Goal: Information Seeking & Learning: Learn about a topic

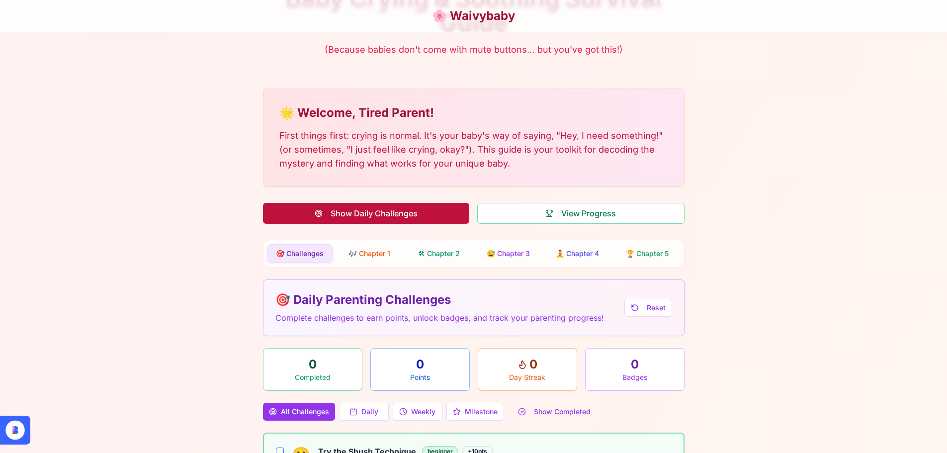
scroll to position [176, 0]
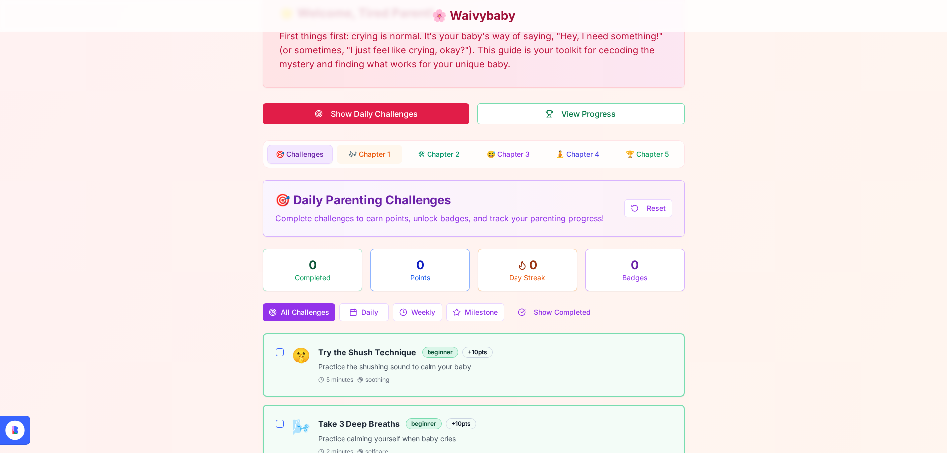
click at [384, 151] on button "🎶 Chapter 1" at bounding box center [370, 154] width 66 height 19
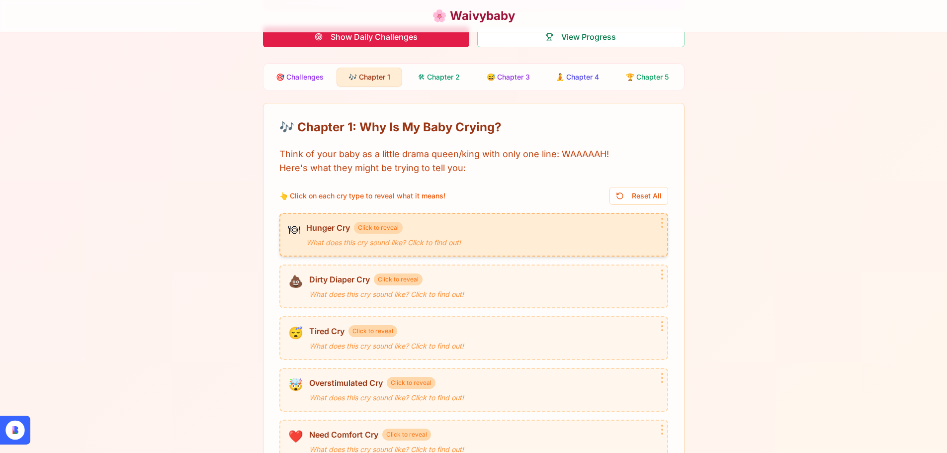
scroll to position [245, 0]
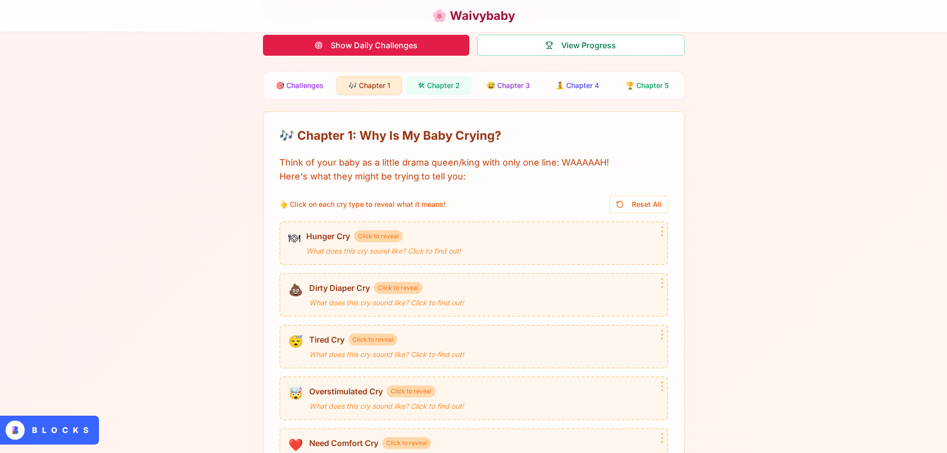
click at [461, 89] on button "🛠 Chapter 2" at bounding box center [439, 85] width 66 height 19
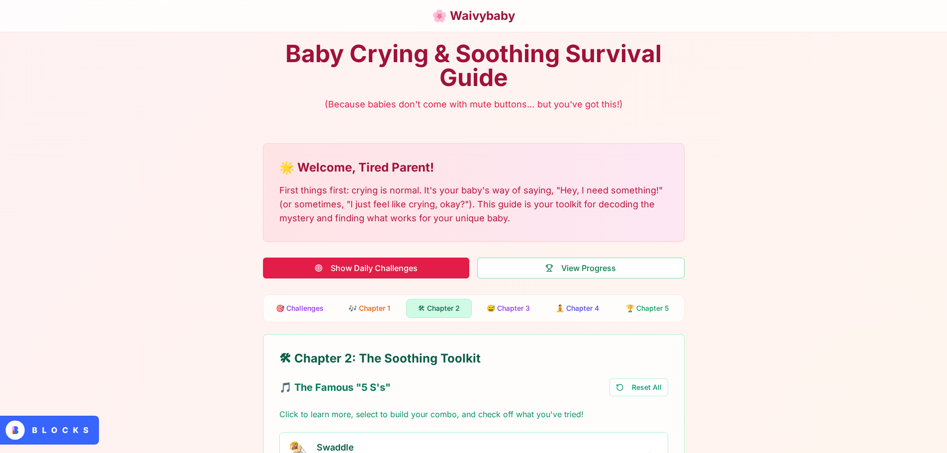
scroll to position [22, 0]
click at [511, 299] on div "🎯 Challenges 🎶 Chapter 1 🛠 Chapter 2 😅 Chapter 3 🧘 Chapter 4 🏆 Chapter 5" at bounding box center [474, 309] width 422 height 28
click at [512, 304] on button "😅 Chapter 3" at bounding box center [509, 308] width 66 height 19
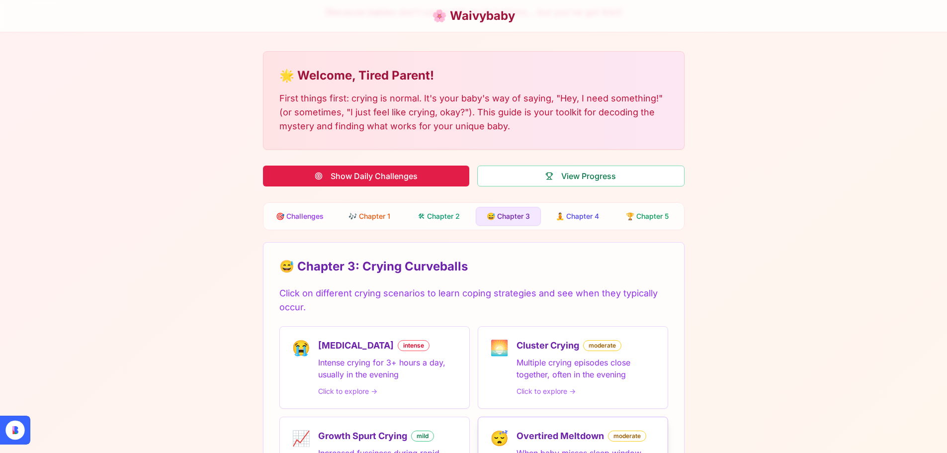
scroll to position [320, 0]
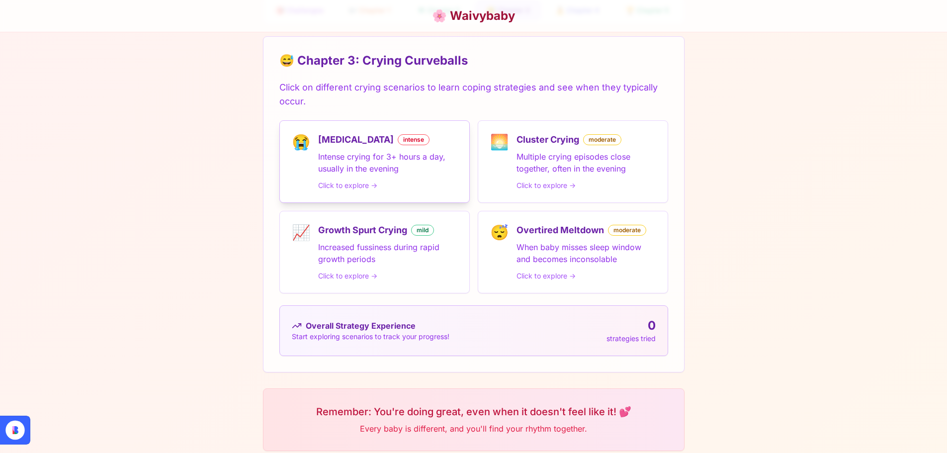
click at [408, 149] on div "Colic intense Intense crying for 3+ hours a day, usually in the evening Click t…" at bounding box center [387, 162] width 139 height 58
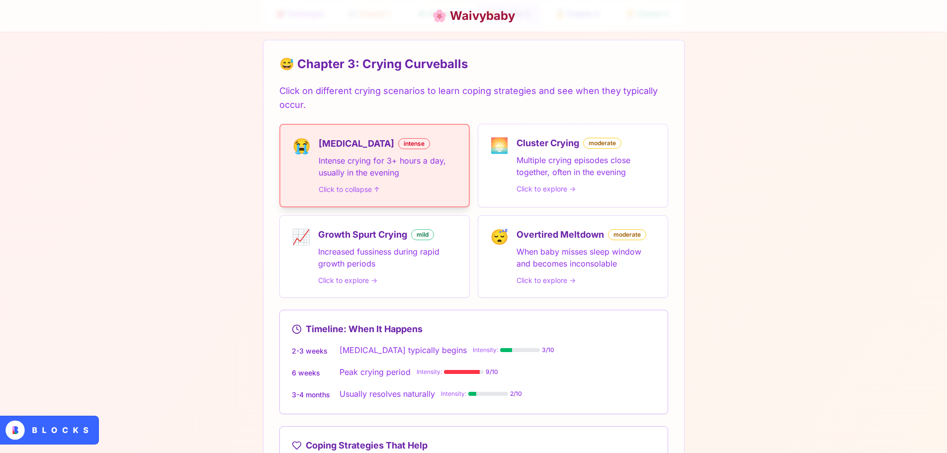
scroll to position [270, 0]
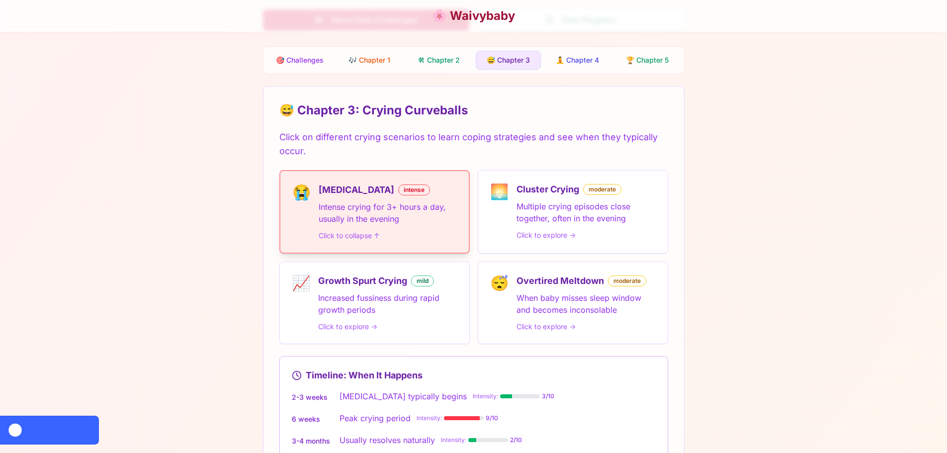
click at [401, 196] on div "Colic intense" at bounding box center [388, 190] width 138 height 14
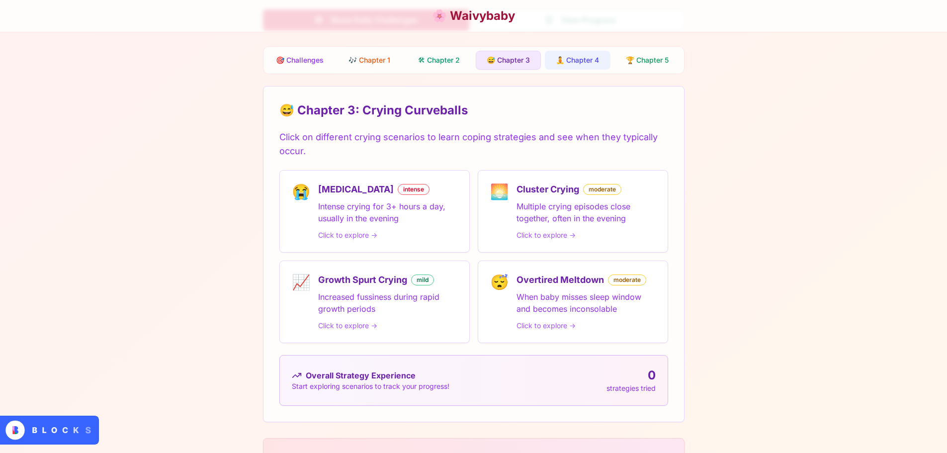
click at [561, 58] on button "🧘 Chapter 4" at bounding box center [578, 60] width 66 height 19
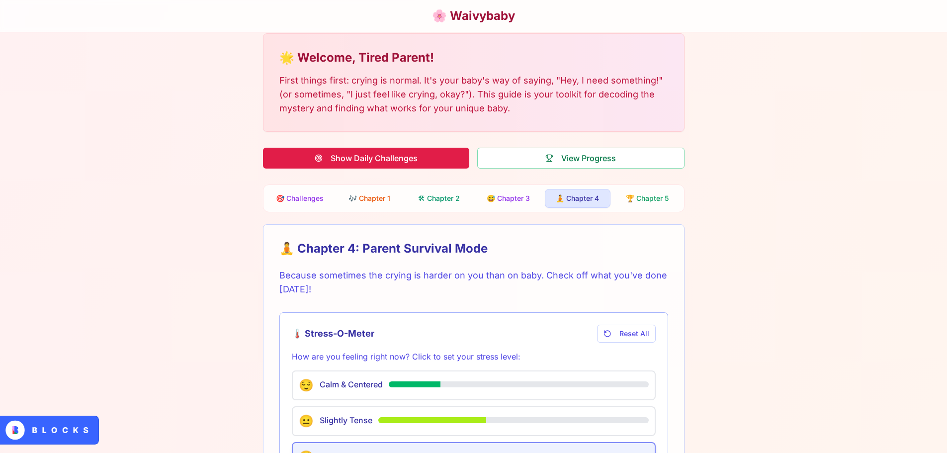
scroll to position [121, 0]
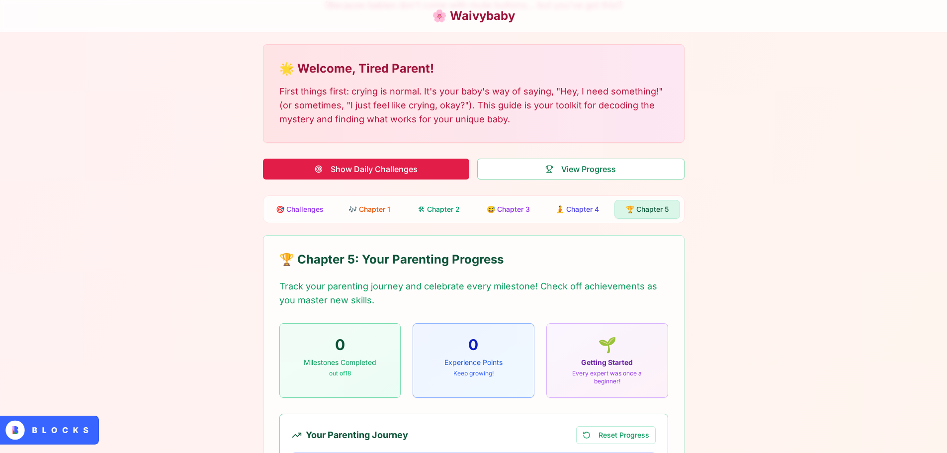
click at [650, 215] on button "🏆 Chapter 5" at bounding box center [648, 209] width 66 height 19
click at [570, 168] on button "View Progress" at bounding box center [580, 169] width 207 height 21
click at [446, 169] on button "Show Daily Challenges" at bounding box center [366, 169] width 206 height 21
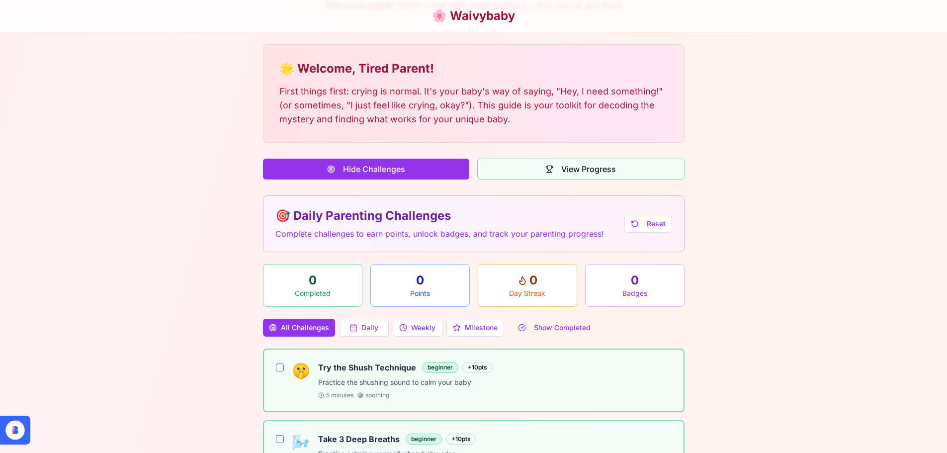
click at [512, 167] on button "View Progress" at bounding box center [580, 169] width 207 height 21
click at [516, 172] on button "View Progress" at bounding box center [580, 169] width 207 height 21
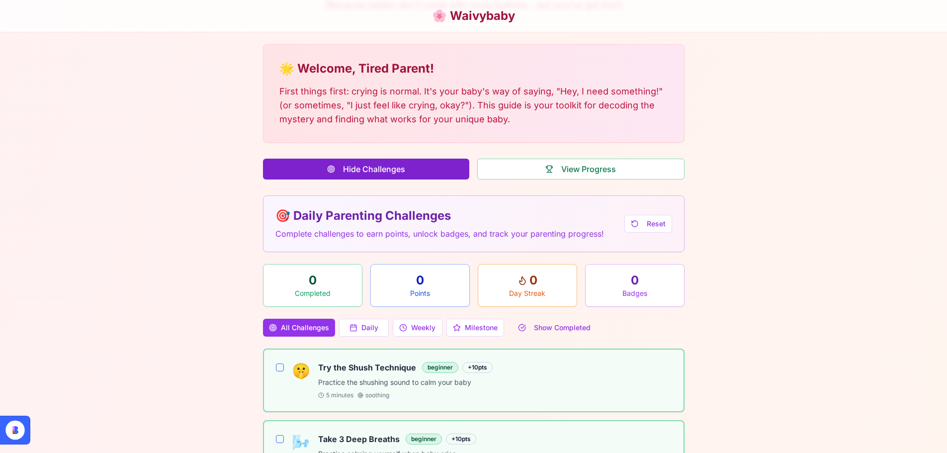
click at [429, 172] on button "Hide Challenges" at bounding box center [366, 169] width 206 height 21
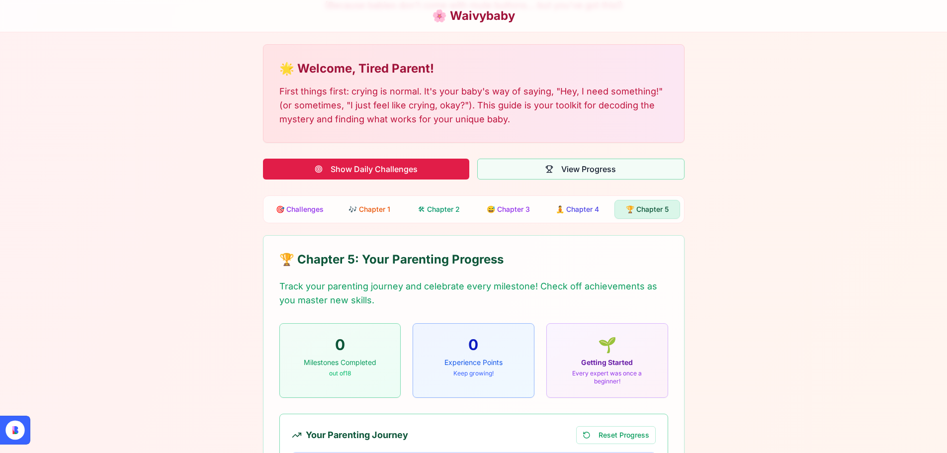
click at [509, 160] on button "View Progress" at bounding box center [580, 169] width 207 height 21
click at [509, 176] on button "View Progress" at bounding box center [580, 169] width 207 height 21
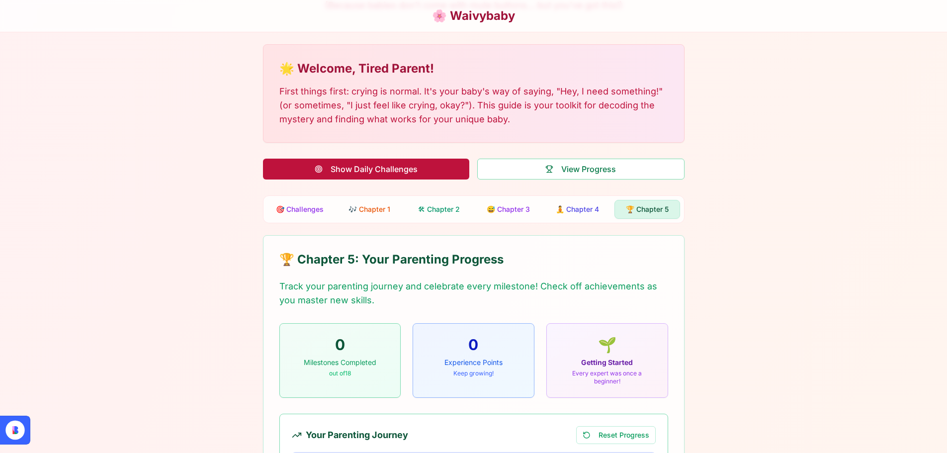
click at [410, 174] on button "Show Daily Challenges" at bounding box center [366, 169] width 206 height 21
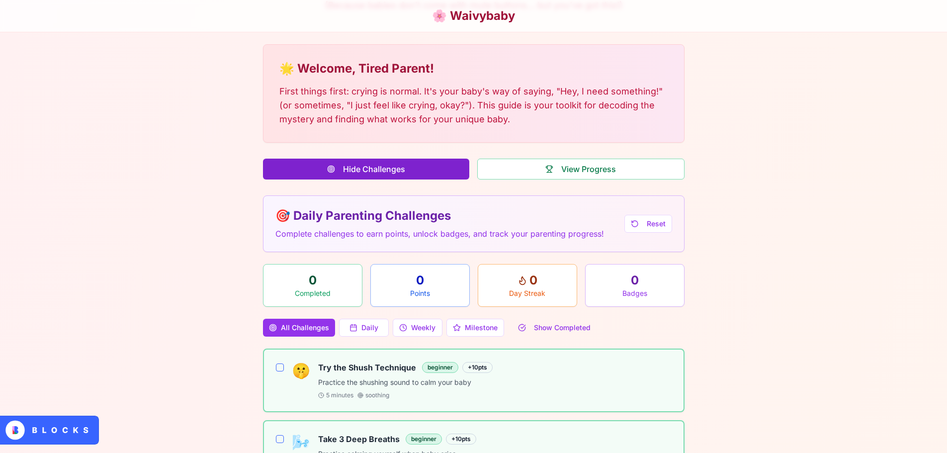
click at [410, 174] on button "Hide Challenges" at bounding box center [366, 169] width 206 height 21
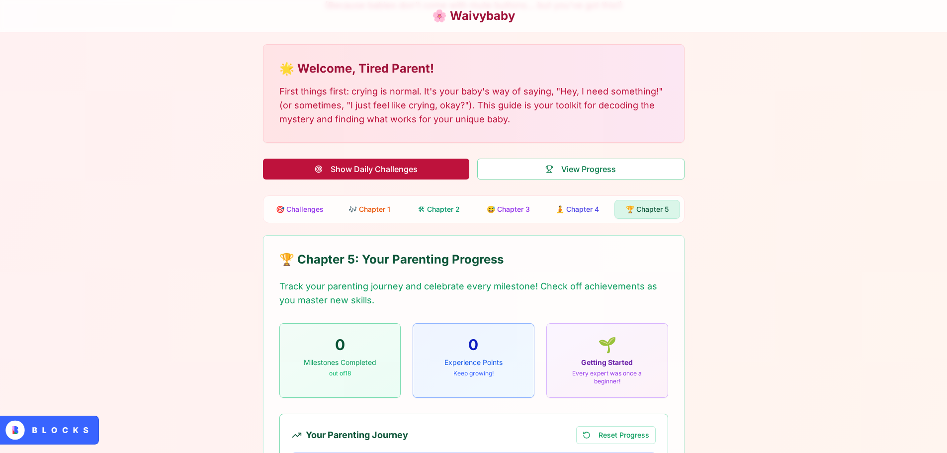
click at [410, 174] on button "Show Daily Challenges" at bounding box center [366, 169] width 206 height 21
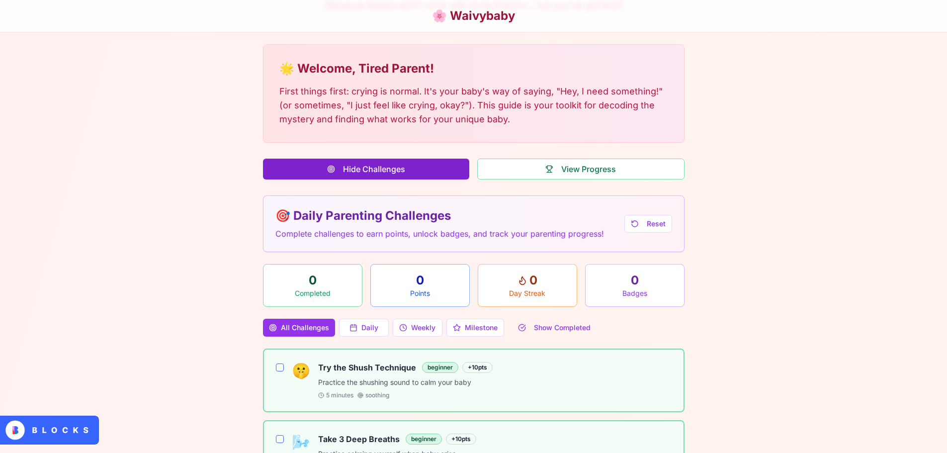
click at [410, 174] on button "Hide Challenges" at bounding box center [366, 169] width 206 height 21
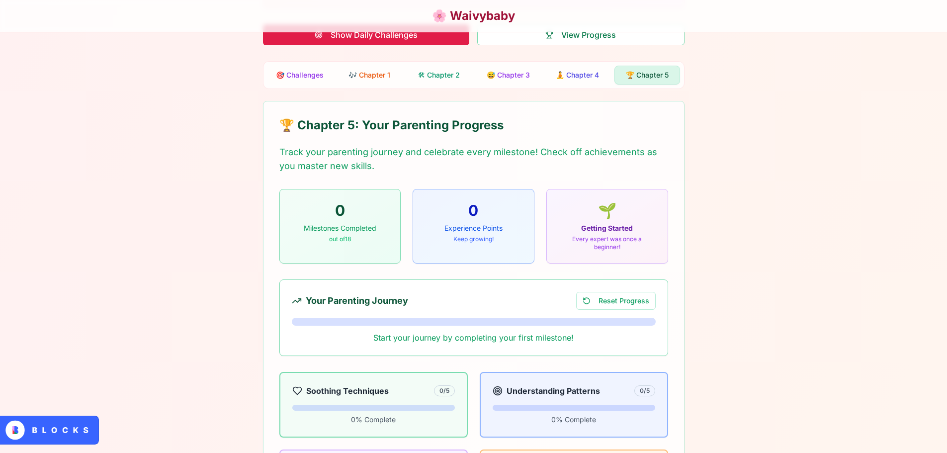
scroll to position [270, 0]
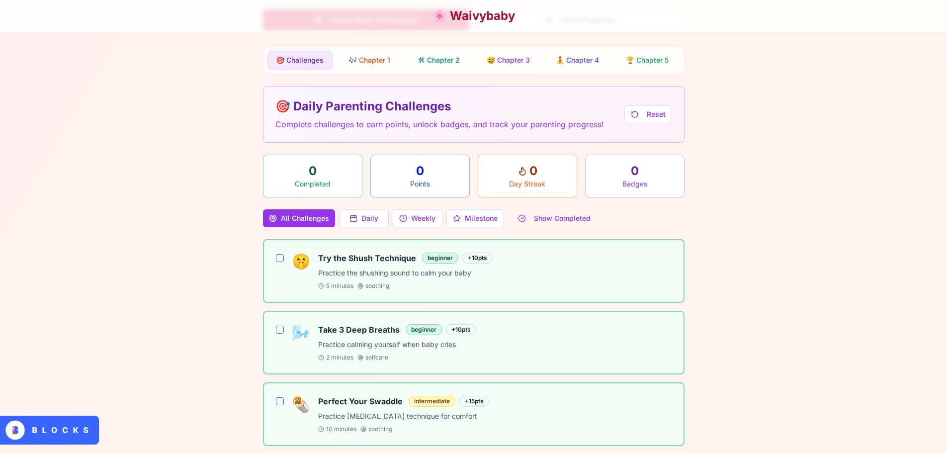
click at [302, 62] on button "🎯 Challenges" at bounding box center [300, 60] width 66 height 19
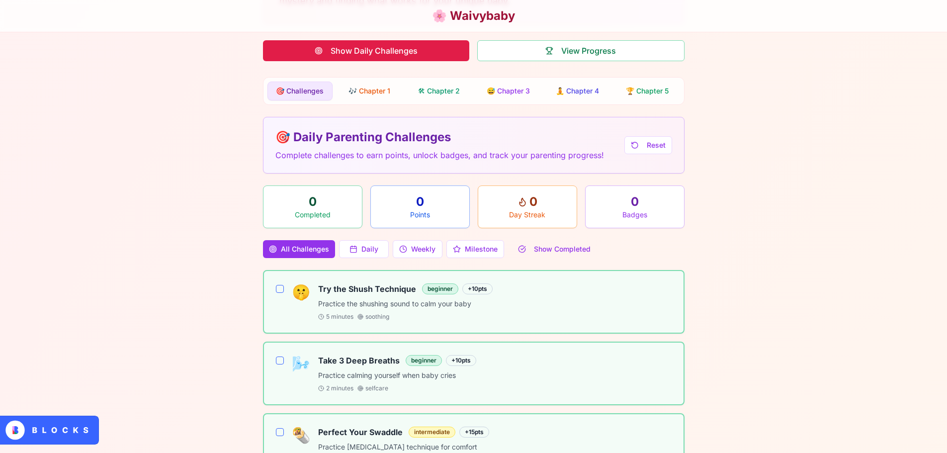
scroll to position [171, 0]
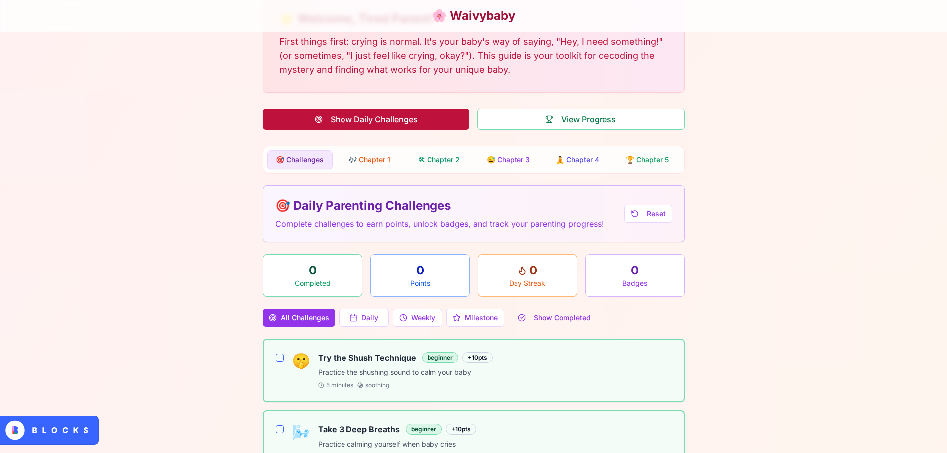
click at [413, 118] on button "Show Daily Challenges" at bounding box center [366, 119] width 206 height 21
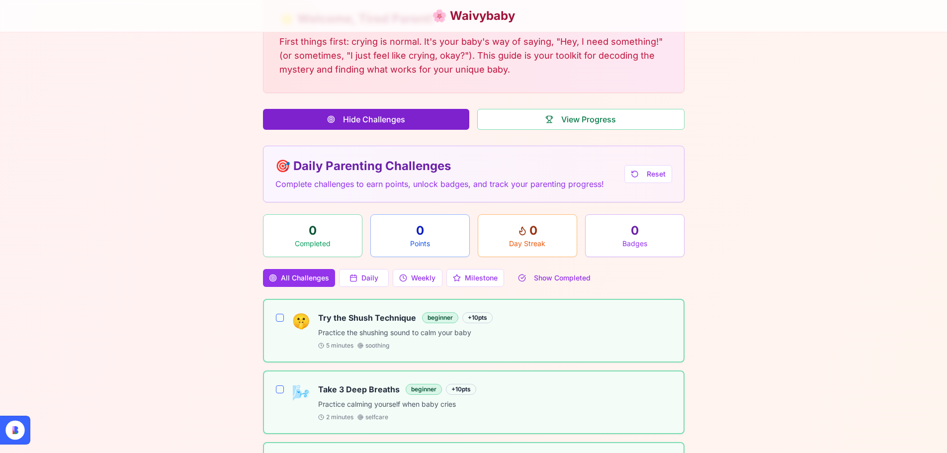
click at [413, 118] on button "Hide Challenges" at bounding box center [366, 119] width 206 height 21
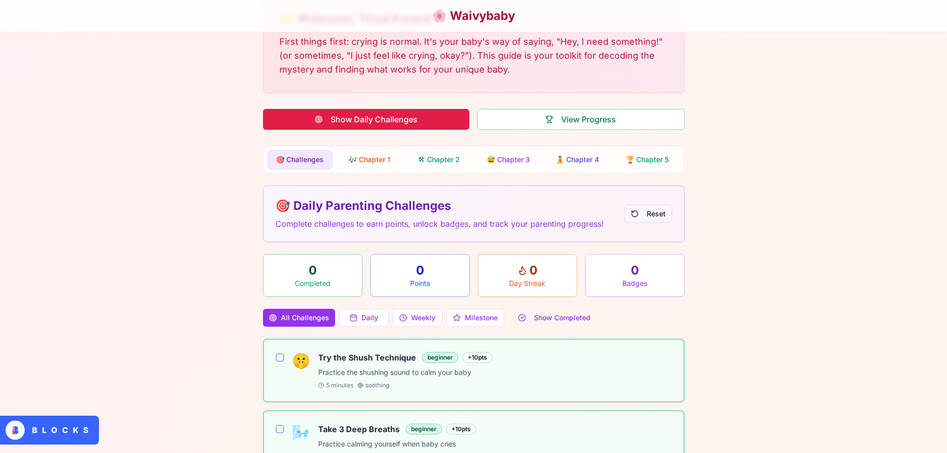
click at [637, 209] on button "Reset" at bounding box center [648, 214] width 48 height 18
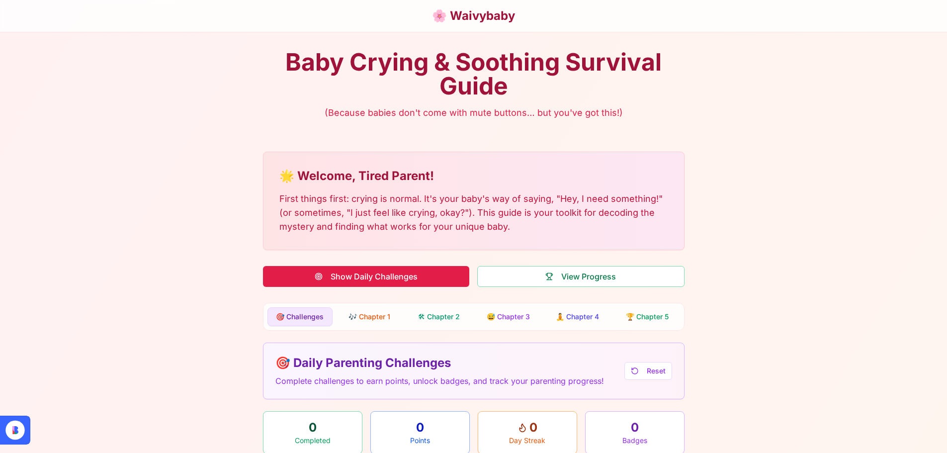
scroll to position [0, 0]
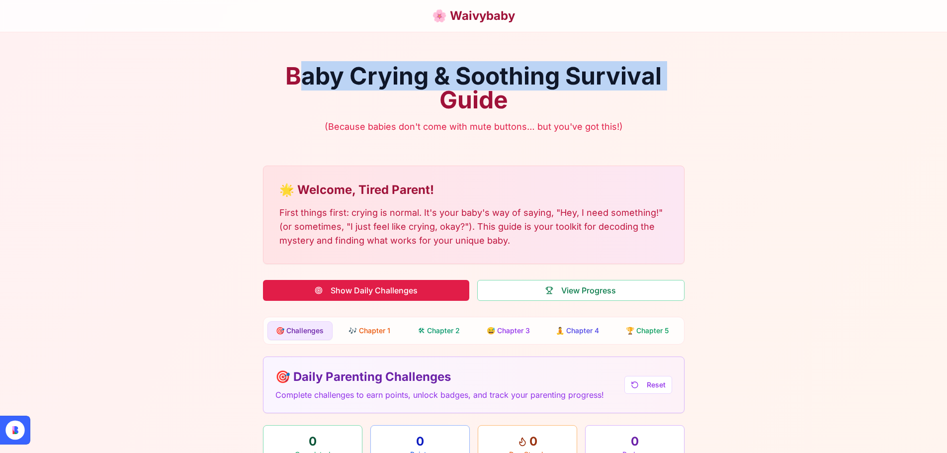
drag, startPoint x: 304, startPoint y: 80, endPoint x: 452, endPoint y: 93, distance: 148.3
click at [440, 92] on h1 "Baby Crying & Soothing Survival Guide" at bounding box center [474, 88] width 422 height 48
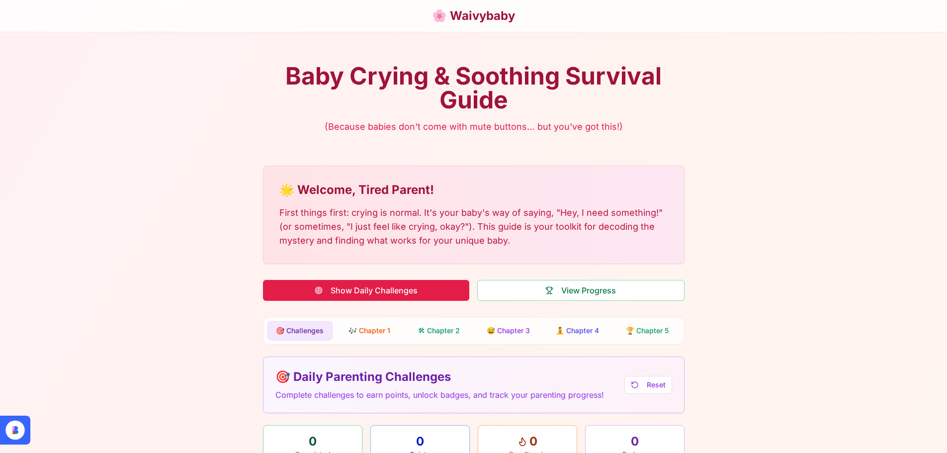
click at [455, 92] on h1 "Baby Crying & Soothing Survival Guide" at bounding box center [474, 88] width 422 height 48
click at [409, 85] on h1 "Baby Crying & Soothing Survival Guide" at bounding box center [474, 88] width 422 height 48
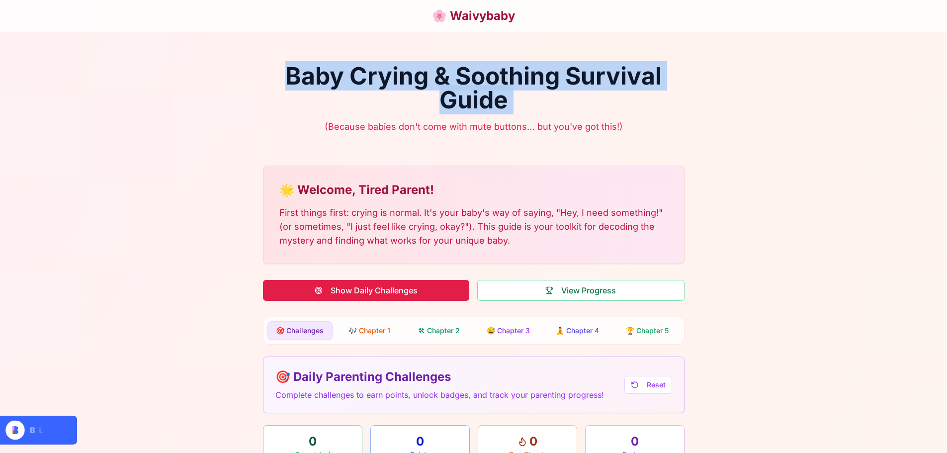
click at [409, 85] on h1 "Baby Crying & Soothing Survival Guide" at bounding box center [474, 88] width 422 height 48
copy h1 "Baby Crying & Soothing Survival Guide"
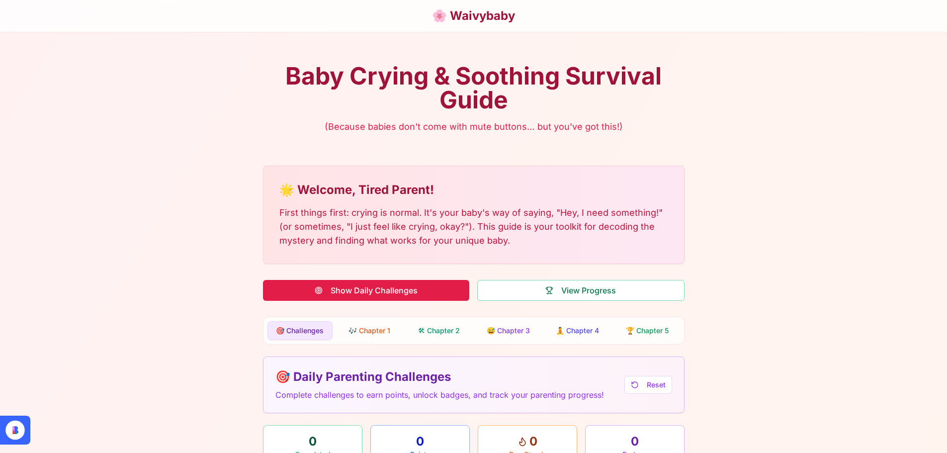
drag, startPoint x: 67, startPoint y: 82, endPoint x: 176, endPoint y: 62, distance: 110.2
